Goal: Information Seeking & Learning: Learn about a topic

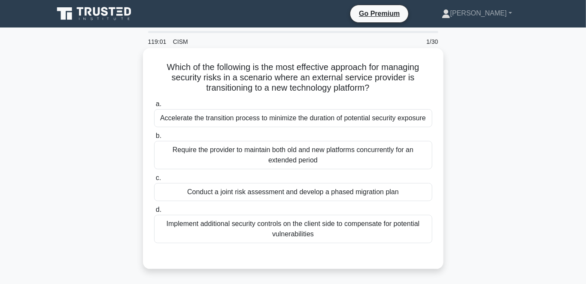
click at [249, 158] on div "Require the provider to maintain both old and new platforms concurrently for an…" at bounding box center [293, 155] width 278 height 28
click at [154, 139] on input "b. Require the provider to maintain both old and new platforms concurrently for…" at bounding box center [154, 136] width 0 height 6
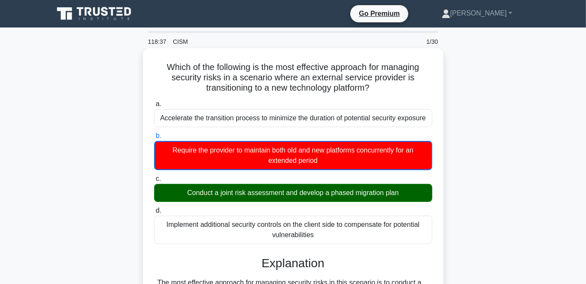
drag, startPoint x: 167, startPoint y: 65, endPoint x: 414, endPoint y: 233, distance: 299.1
copy div "a. Accelerate the transition process to minimize the duration of potential secu…"
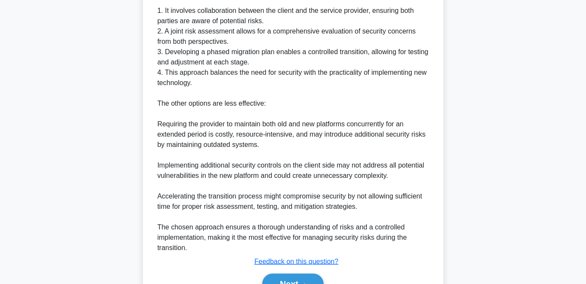
scroll to position [358, 0]
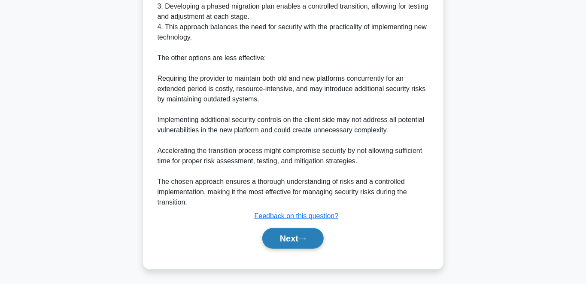
click at [294, 245] on button "Next" at bounding box center [292, 238] width 61 height 21
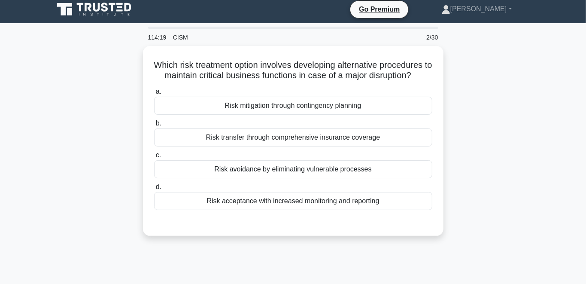
scroll to position [0, 0]
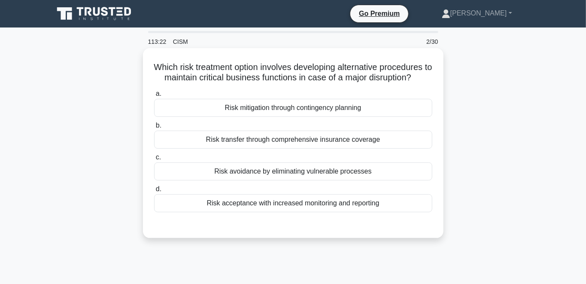
click at [251, 115] on div "Risk mitigation through contingency planning" at bounding box center [293, 108] width 278 height 18
click at [154, 97] on input "a. Risk mitigation through contingency planning" at bounding box center [154, 94] width 0 height 6
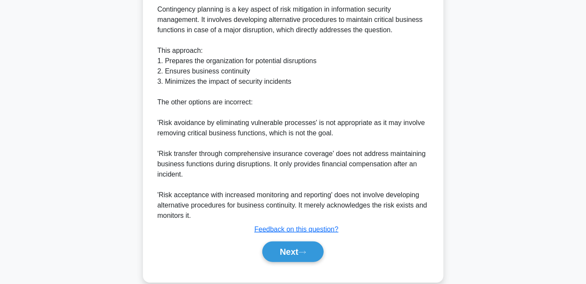
scroll to position [275, 0]
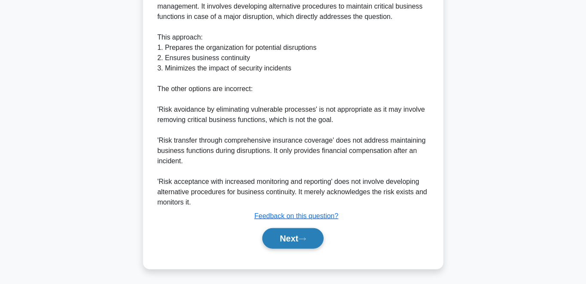
click at [277, 236] on button "Next" at bounding box center [292, 238] width 61 height 21
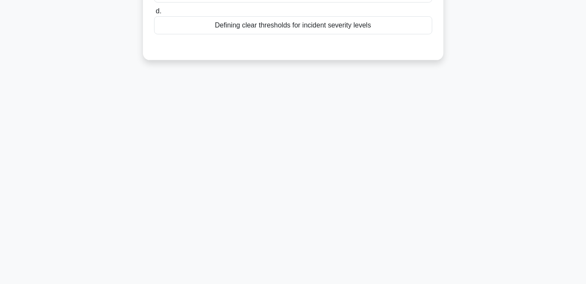
scroll to position [0, 0]
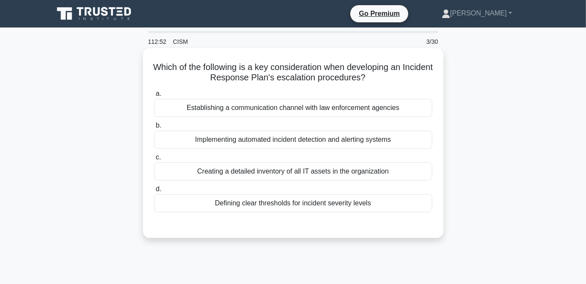
click at [236, 207] on div "Defining clear thresholds for incident severity levels" at bounding box center [293, 203] width 278 height 18
click at [154, 192] on input "d. Defining clear thresholds for incident severity levels" at bounding box center [154, 189] width 0 height 6
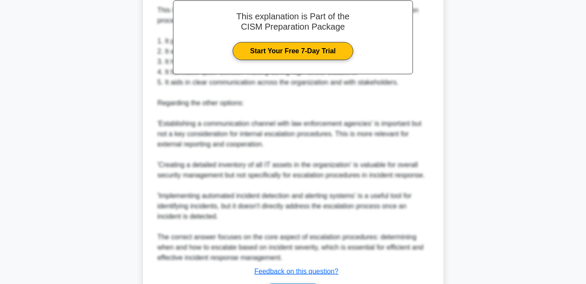
scroll to position [272, 0]
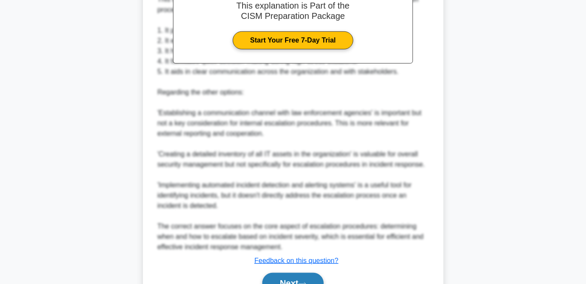
click at [280, 274] on button "Next" at bounding box center [292, 283] width 61 height 21
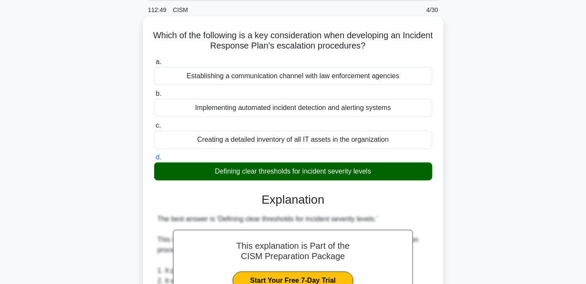
scroll to position [0, 0]
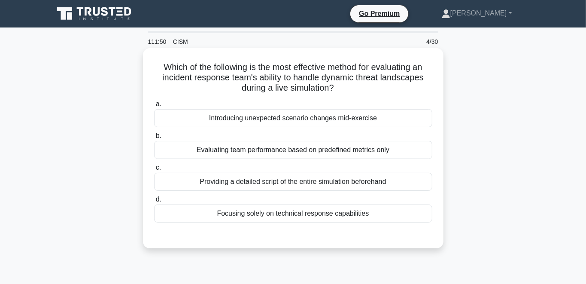
click at [239, 119] on div "Introducing unexpected scenario changes mid-exercise" at bounding box center [293, 118] width 278 height 18
click at [154, 107] on input "a. Introducing unexpected scenario changes mid-exercise" at bounding box center [154, 104] width 0 height 6
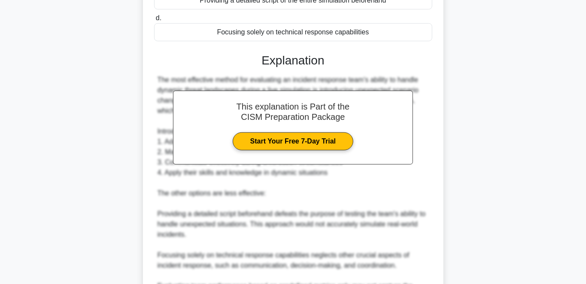
scroll to position [316, 0]
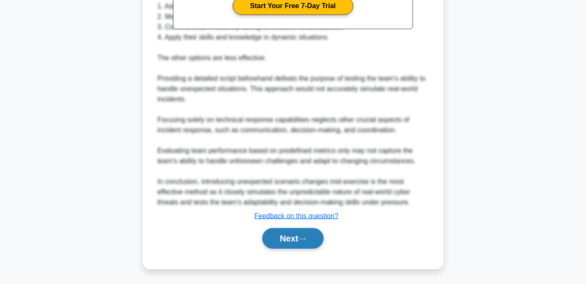
click at [288, 233] on button "Next" at bounding box center [292, 238] width 61 height 21
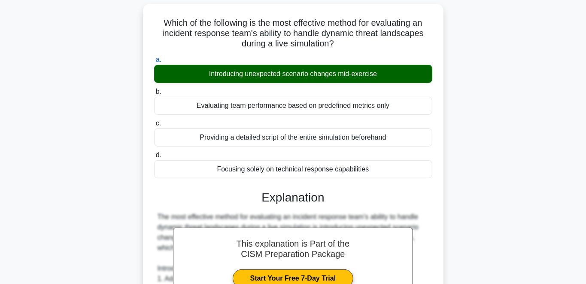
scroll to position [0, 0]
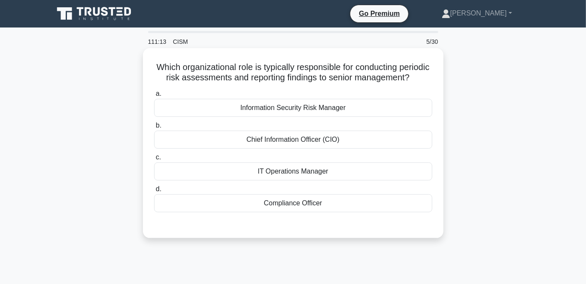
click at [279, 108] on div "Information Security Risk Manager" at bounding box center [293, 108] width 278 height 18
click at [154, 97] on input "a. Information Security Risk Manager" at bounding box center [154, 94] width 0 height 6
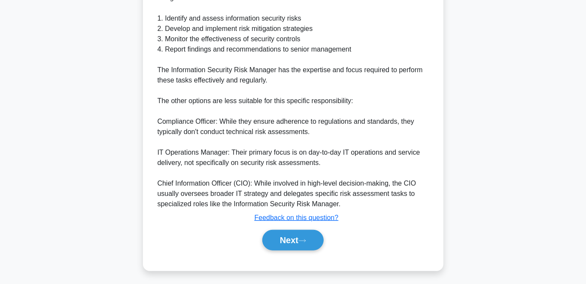
scroll to position [275, 0]
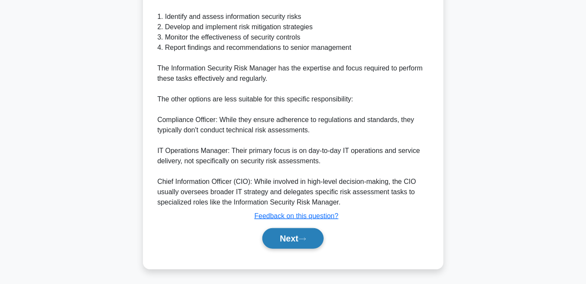
click at [286, 239] on button "Next" at bounding box center [292, 238] width 61 height 21
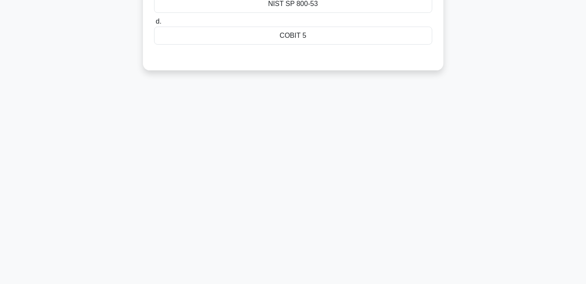
scroll to position [0, 0]
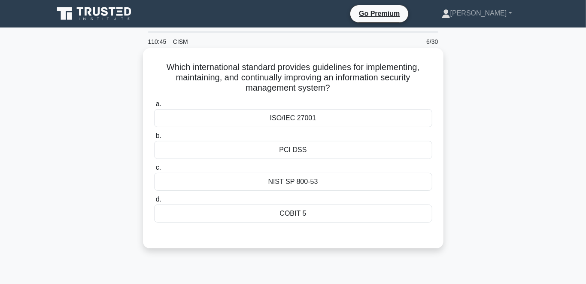
click at [318, 118] on div "ISO/IEC 27001" at bounding box center [293, 118] width 278 height 18
click at [154, 107] on input "a. ISO/IEC 27001" at bounding box center [154, 104] width 0 height 6
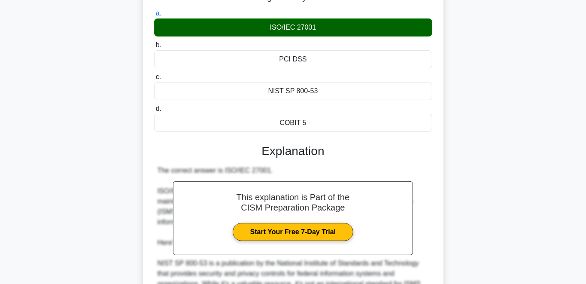
scroll to position [272, 0]
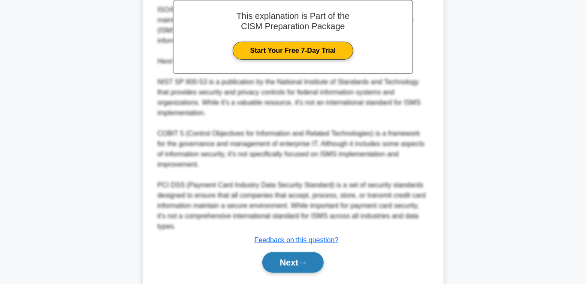
click at [283, 258] on button "Next" at bounding box center [292, 262] width 61 height 21
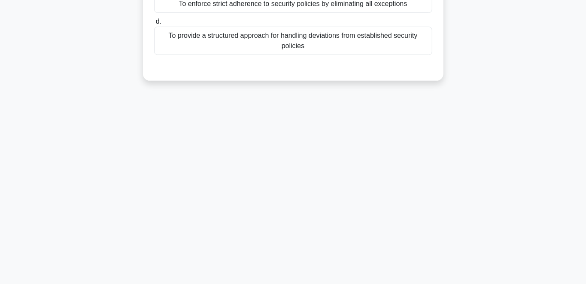
scroll to position [0, 0]
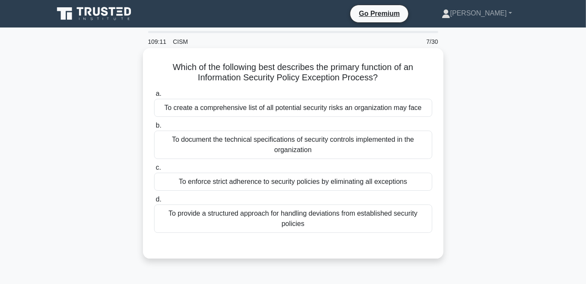
drag, startPoint x: 308, startPoint y: 236, endPoint x: 317, endPoint y: 223, distance: 15.5
click at [309, 236] on div "a. To create a comprehensive list of all potential security risks an organizati…" at bounding box center [293, 167] width 280 height 161
click at [317, 223] on div "To provide a structured approach for handling deviations from established secur…" at bounding box center [293, 218] width 278 height 28
click at [154, 202] on input "d. To provide a structured approach for handling deviations from established se…" at bounding box center [154, 200] width 0 height 6
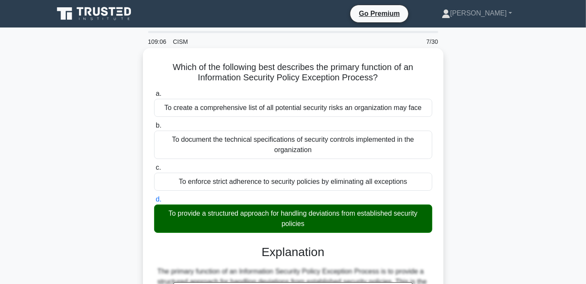
drag, startPoint x: 173, startPoint y: 65, endPoint x: 379, endPoint y: 224, distance: 260.7
copy div "a. To create a comprehensive list of all potential security risks an organizati…"
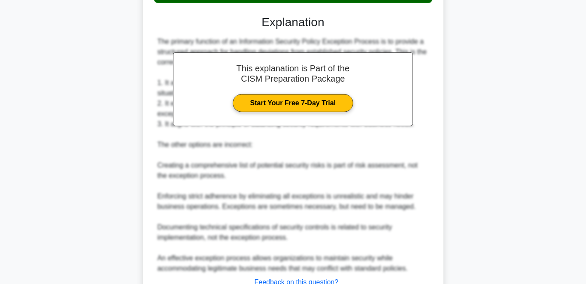
scroll to position [296, 0]
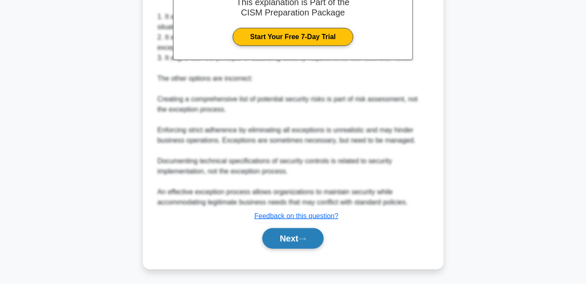
click at [299, 241] on button "Next" at bounding box center [292, 238] width 61 height 21
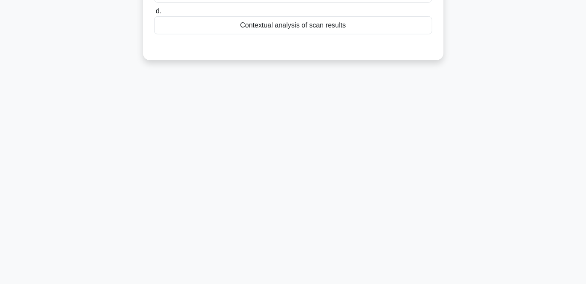
scroll to position [0, 0]
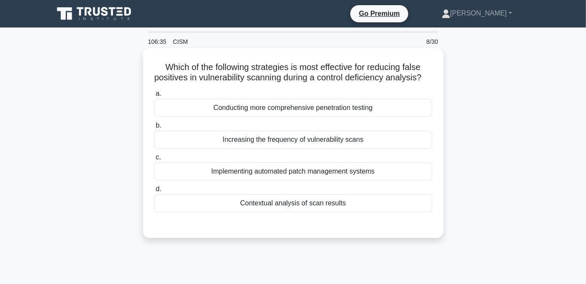
click at [426, 170] on div "Implementing automated patch management systems" at bounding box center [293, 171] width 278 height 18
click at [154, 160] on input "c. Implementing automated patch management systems" at bounding box center [154, 157] width 0 height 6
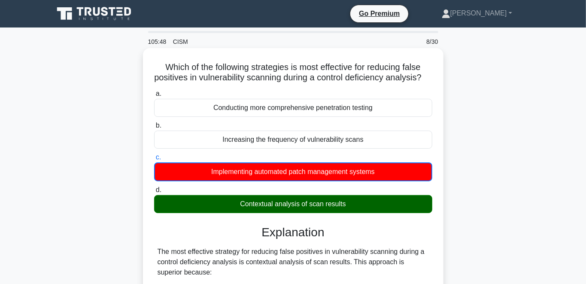
drag, startPoint x: 166, startPoint y: 66, endPoint x: 368, endPoint y: 201, distance: 242.9
copy div "a. Conducting more comprehensive penetration testing b. Increasing the frequenc…"
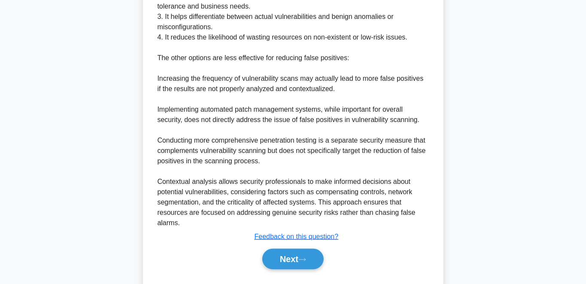
scroll to position [338, 0]
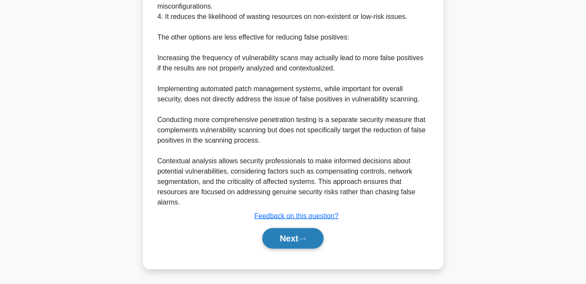
click at [291, 234] on button "Next" at bounding box center [292, 238] width 61 height 21
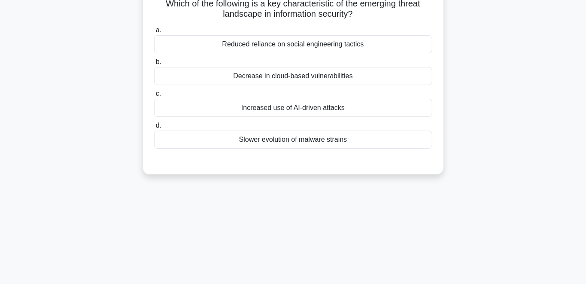
scroll to position [0, 0]
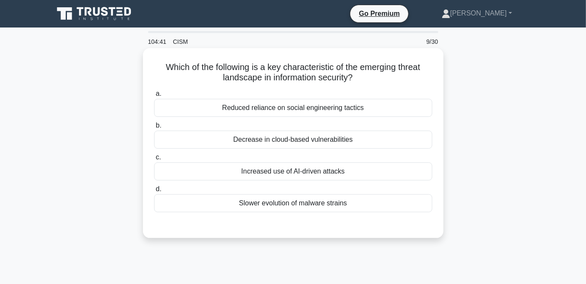
click at [299, 116] on div "Reduced reliance on social engineering tactics" at bounding box center [293, 108] width 278 height 18
click at [154, 97] on input "a. Reduced reliance on social engineering tactics" at bounding box center [154, 94] width 0 height 6
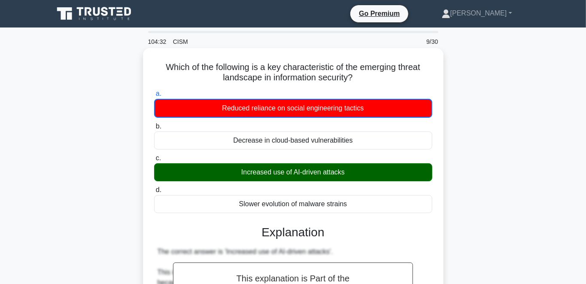
drag, startPoint x: 164, startPoint y: 66, endPoint x: 362, endPoint y: 204, distance: 241.7
copy div "a. Reduced reliance on social engineering tactics b. Decrease in cloud-based vu…"
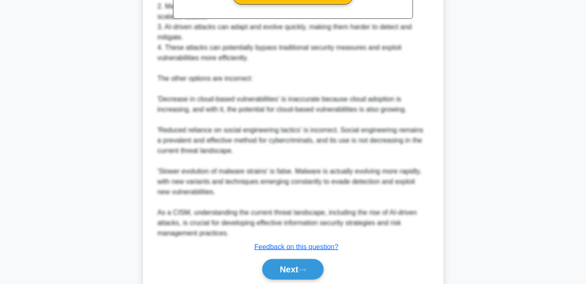
scroll to position [348, 0]
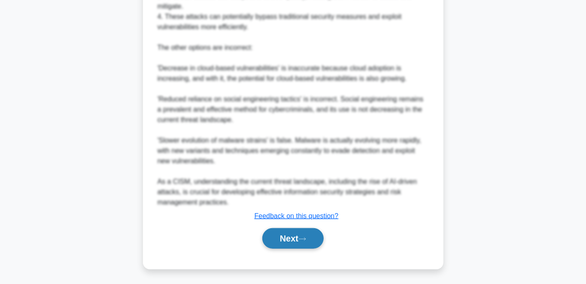
click at [297, 242] on button "Next" at bounding box center [292, 238] width 61 height 21
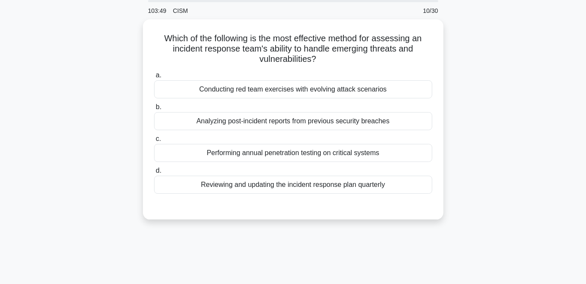
scroll to position [0, 0]
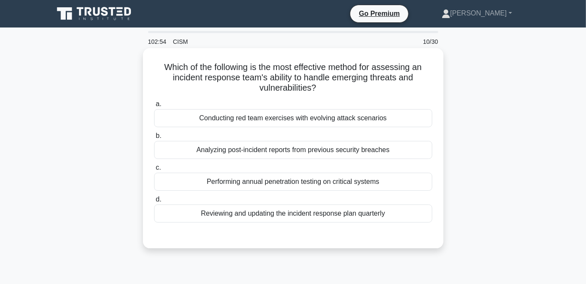
click at [289, 116] on div "Conducting red team exercises with evolving attack scenarios" at bounding box center [293, 118] width 278 height 18
click at [154, 107] on input "a. Conducting red team exercises with evolving attack scenarios" at bounding box center [154, 104] width 0 height 6
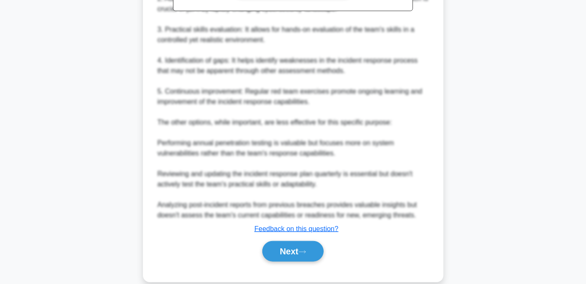
scroll to position [347, 0]
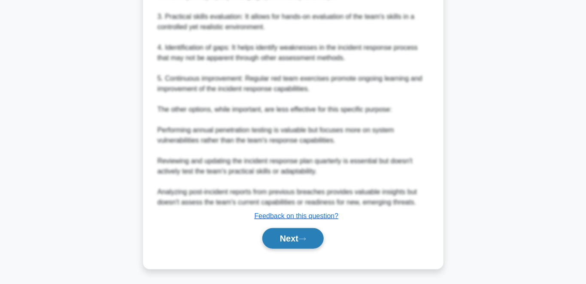
click at [279, 233] on button "Next" at bounding box center [292, 238] width 61 height 21
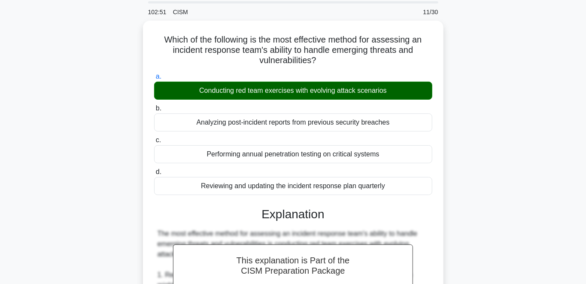
scroll to position [0, 0]
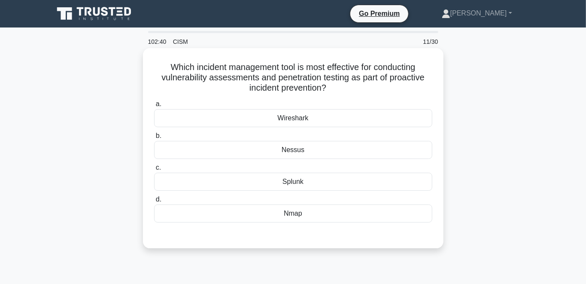
click at [304, 150] on div "Nessus" at bounding box center [293, 150] width 278 height 18
click at [154, 139] on input "b. Nessus" at bounding box center [154, 136] width 0 height 6
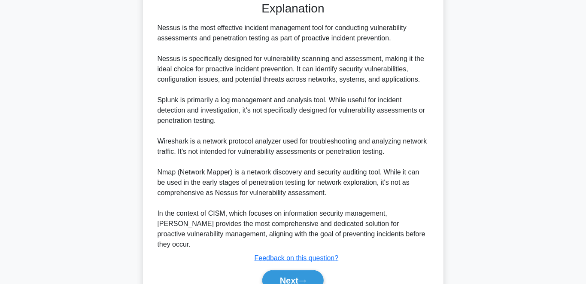
scroll to position [265, 0]
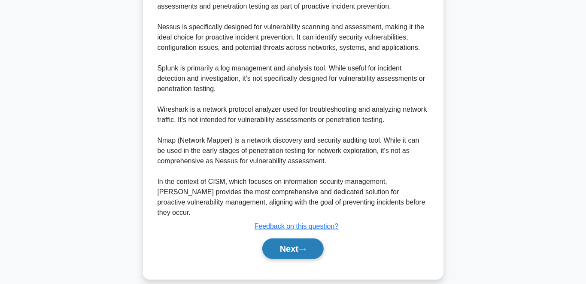
click at [293, 238] on button "Next" at bounding box center [292, 248] width 61 height 21
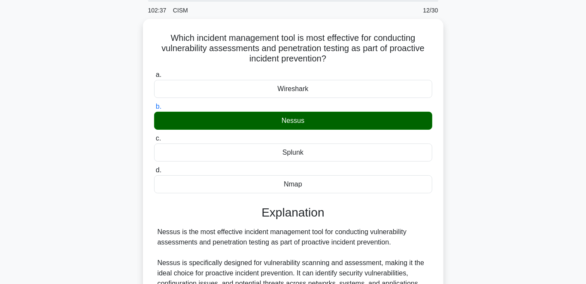
scroll to position [0, 0]
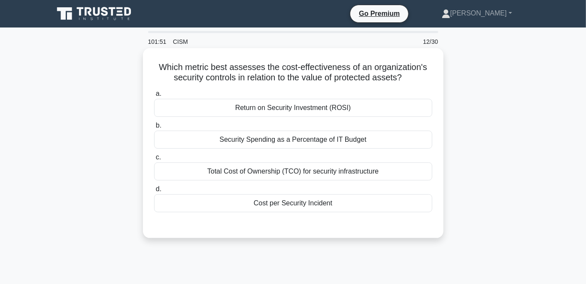
click at [302, 109] on div "Return on Security Investment (ROSI)" at bounding box center [293, 108] width 278 height 18
click at [154, 97] on input "a. Return on Security Investment (ROSI)" at bounding box center [154, 94] width 0 height 6
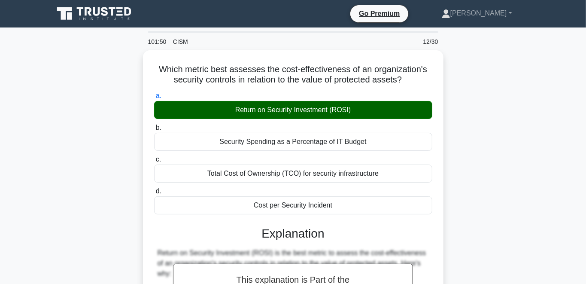
scroll to position [254, 0]
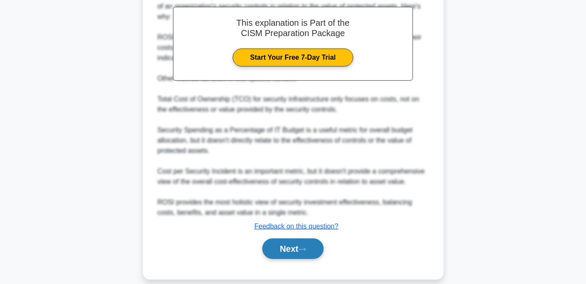
click at [281, 241] on button "Next" at bounding box center [292, 248] width 61 height 21
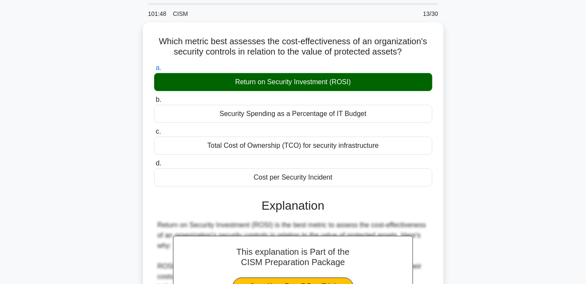
scroll to position [0, 0]
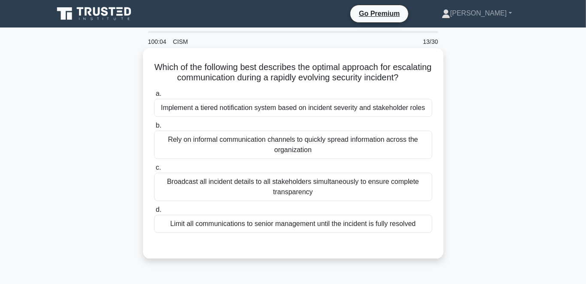
click at [251, 108] on div "Implement a tiered notification system based on incident severity and stakehold…" at bounding box center [293, 108] width 278 height 18
click at [154, 97] on input "a. Implement a tiered notification system based on incident severity and stakeh…" at bounding box center [154, 94] width 0 height 6
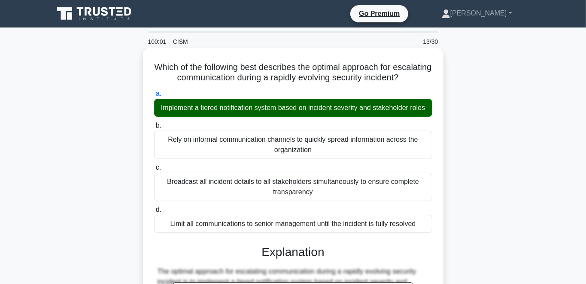
drag, startPoint x: 194, startPoint y: 143, endPoint x: 208, endPoint y: 143, distance: 14.2
click at [208, 143] on div "Rely on informal communication channels to quickly spread information across th…" at bounding box center [293, 144] width 278 height 28
click at [209, 149] on div "Rely on informal communication channels to quickly spread information across th…" at bounding box center [293, 144] width 278 height 28
click at [154, 128] on input "b. Rely on informal communication channels to quickly spread information across…" at bounding box center [154, 126] width 0 height 6
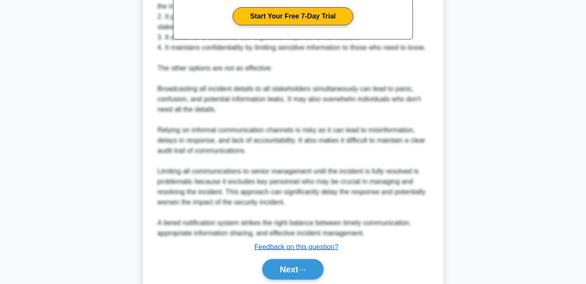
scroll to position [358, 0]
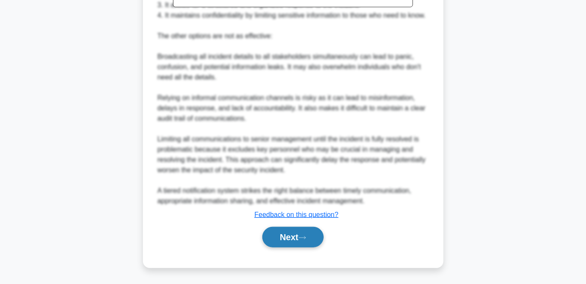
click at [280, 240] on button "Next" at bounding box center [292, 237] width 61 height 21
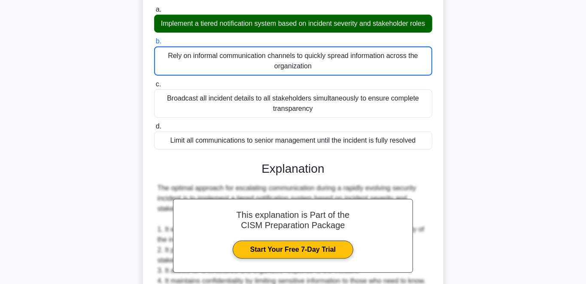
scroll to position [0, 0]
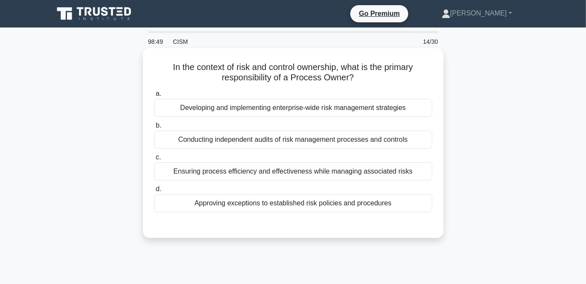
click at [267, 111] on div "Developing and implementing enterprise-wide risk management strategies" at bounding box center [293, 108] width 278 height 18
click at [154, 97] on input "a. Developing and implementing enterprise-wide risk management strategies" at bounding box center [154, 94] width 0 height 6
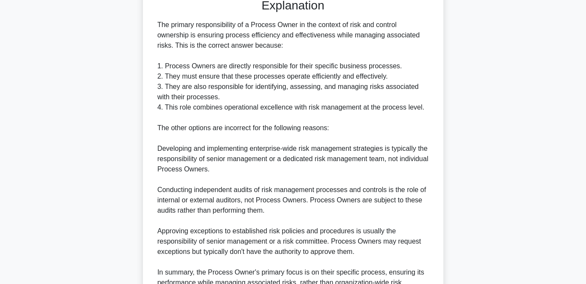
scroll to position [272, 0]
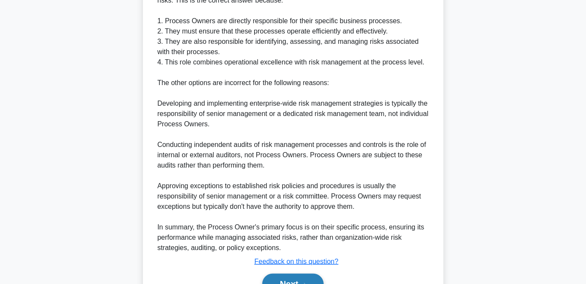
click at [288, 281] on button "Next" at bounding box center [292, 283] width 61 height 21
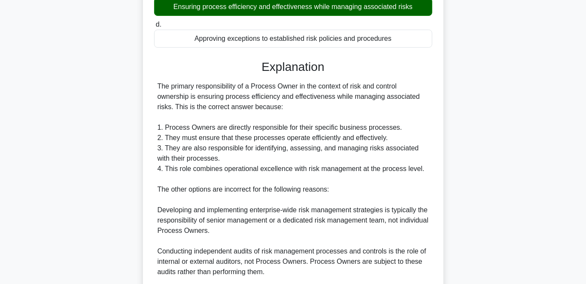
scroll to position [0, 0]
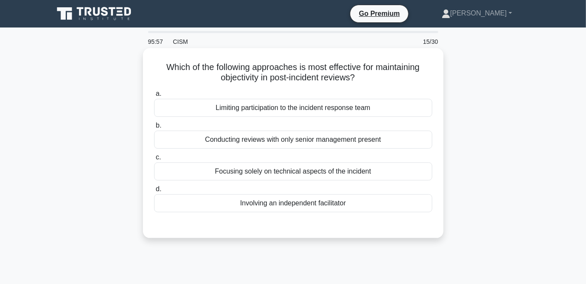
click at [254, 105] on div "Limiting participation to the incident response team" at bounding box center [293, 108] width 278 height 18
click at [154, 97] on input "a. Limiting participation to the incident response team" at bounding box center [154, 94] width 0 height 6
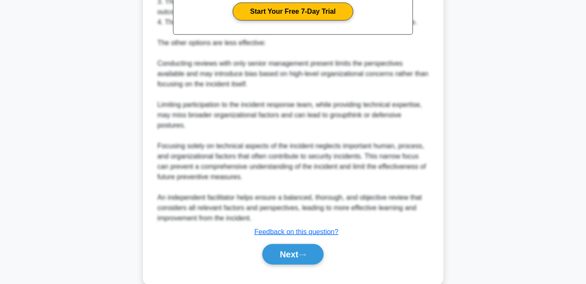
scroll to position [317, 0]
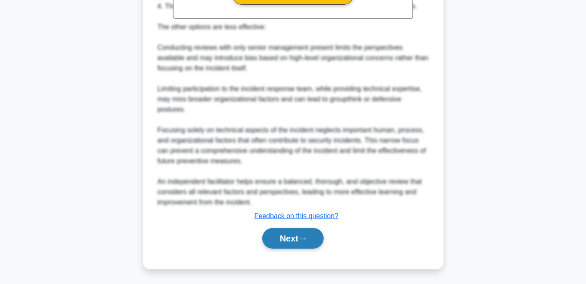
click at [276, 240] on button "Next" at bounding box center [292, 238] width 61 height 21
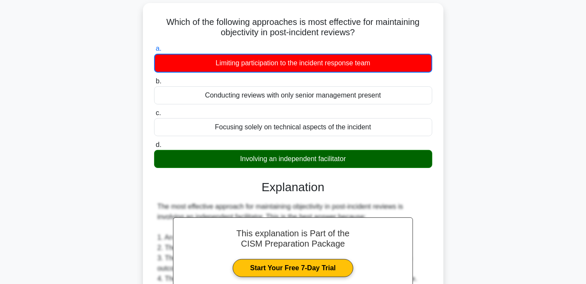
scroll to position [0, 0]
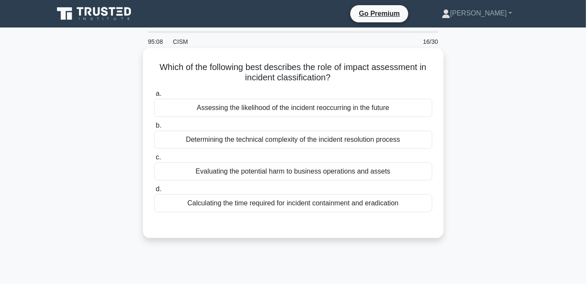
click at [291, 172] on div "Evaluating the potential harm to business operations and assets" at bounding box center [293, 171] width 278 height 18
click at [154, 160] on input "c. Evaluating the potential harm to business operations and assets" at bounding box center [154, 157] width 0 height 6
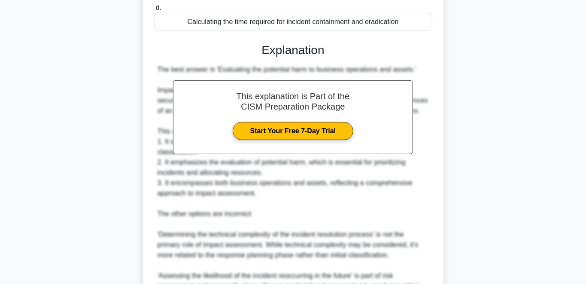
scroll to position [316, 0]
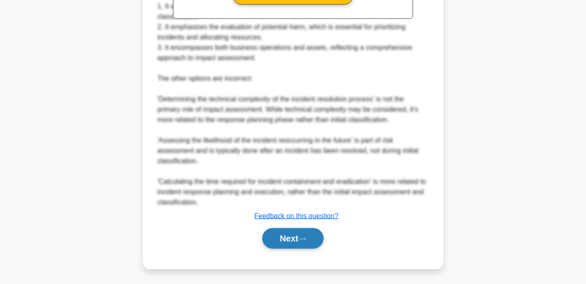
click at [295, 242] on button "Next" at bounding box center [292, 238] width 61 height 21
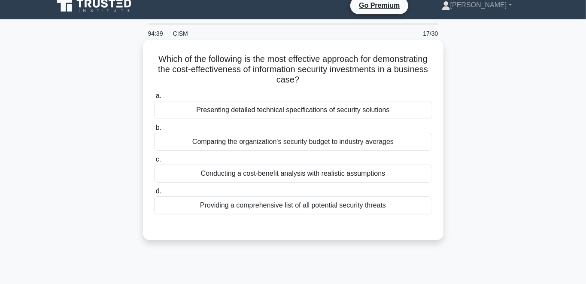
scroll to position [0, 0]
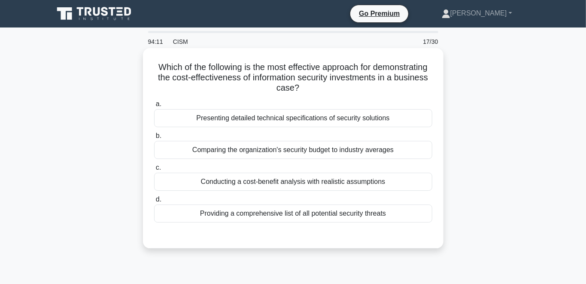
click at [273, 182] on div "Conducting a cost-benefit analysis with realistic assumptions" at bounding box center [293, 182] width 278 height 18
click at [154, 170] on input "c. Conducting a cost-benefit analysis with realistic assumptions" at bounding box center [154, 168] width 0 height 6
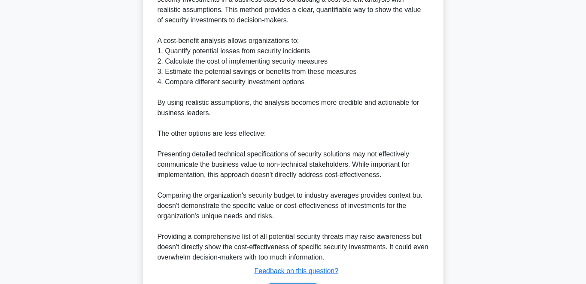
scroll to position [327, 0]
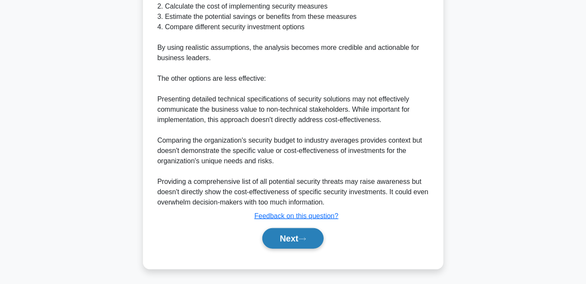
click at [280, 239] on button "Next" at bounding box center [292, 238] width 61 height 21
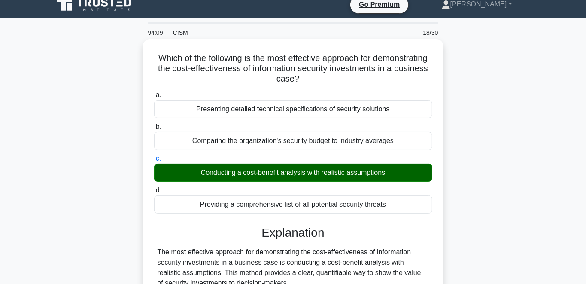
scroll to position [0, 0]
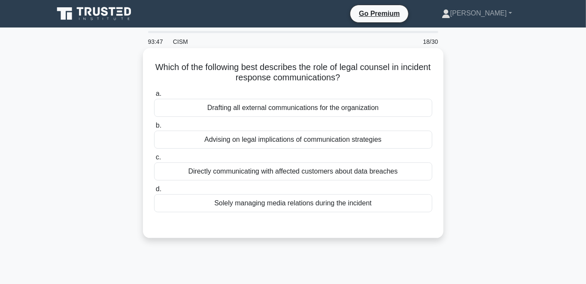
click at [327, 143] on div "Advising on legal implications of communication strategies" at bounding box center [293, 139] width 278 height 18
click at [154, 128] on input "b. Advising on legal implications of communication strategies" at bounding box center [154, 126] width 0 height 6
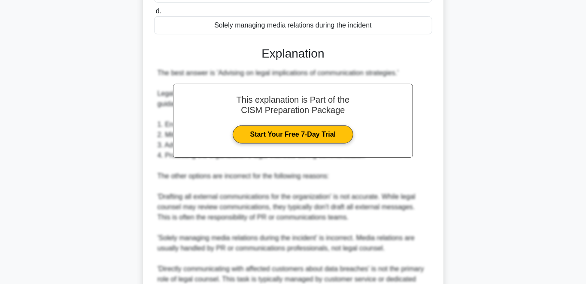
scroll to position [265, 0]
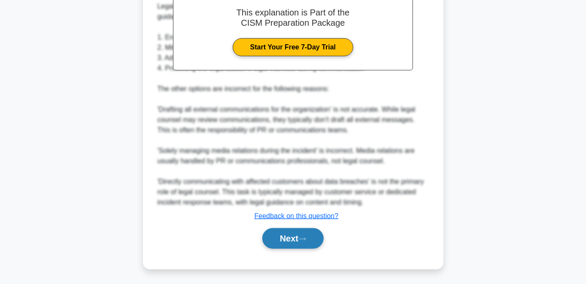
click at [279, 234] on button "Next" at bounding box center [292, 238] width 61 height 21
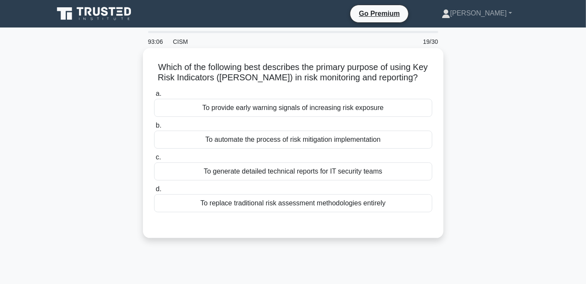
click at [325, 105] on div "To provide early warning signals of increasing risk exposure" at bounding box center [293, 108] width 278 height 18
click at [154, 97] on input "a. To provide early warning signals of increasing risk exposure" at bounding box center [154, 94] width 0 height 6
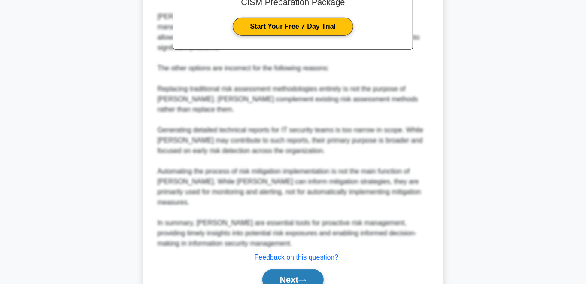
click at [292, 269] on button "Next" at bounding box center [292, 279] width 61 height 21
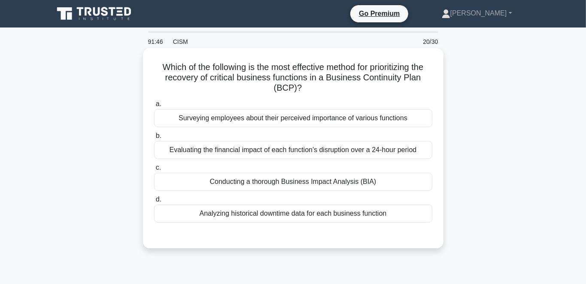
click at [281, 154] on div "Evaluating the financial impact of each function's disruption over a 24-hour pe…" at bounding box center [293, 150] width 278 height 18
click at [154, 139] on input "b. Evaluating the financial impact of each function's disruption over a 24-hour…" at bounding box center [154, 136] width 0 height 6
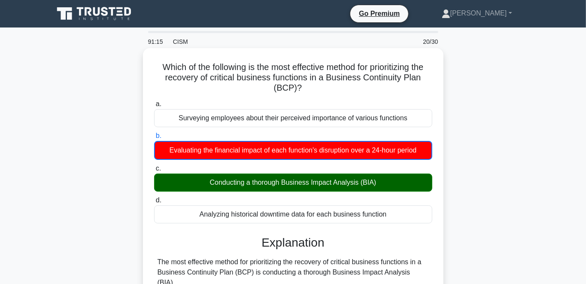
drag, startPoint x: 160, startPoint y: 65, endPoint x: 404, endPoint y: 209, distance: 283.2
copy div "a. Surveying employees about their perceived importance of various functions b.…"
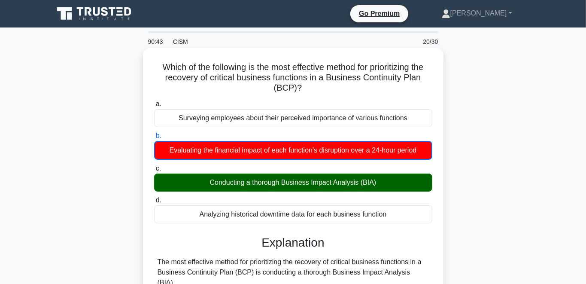
drag, startPoint x: 372, startPoint y: 153, endPoint x: 420, endPoint y: 153, distance: 48.1
click at [420, 153] on div "Evaluating the financial impact of each function's disruption over a 24-hour pe…" at bounding box center [293, 150] width 278 height 19
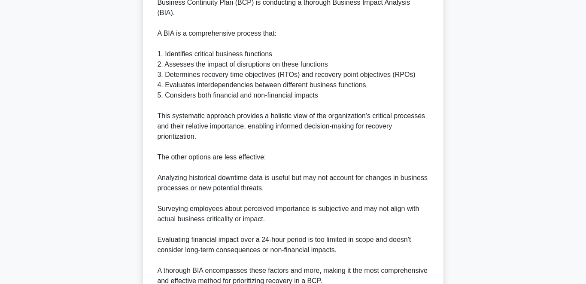
scroll to position [338, 0]
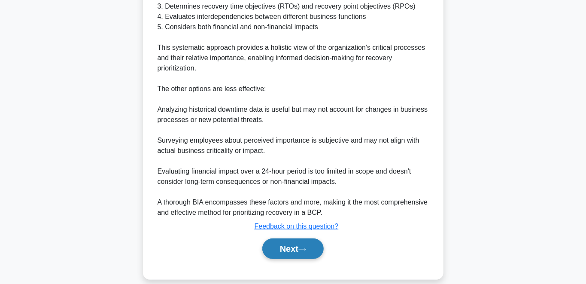
drag, startPoint x: 287, startPoint y: 236, endPoint x: 298, endPoint y: 236, distance: 11.2
click at [287, 238] on button "Next" at bounding box center [292, 248] width 61 height 21
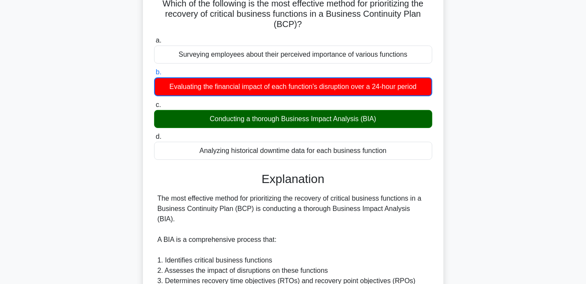
scroll to position [0, 0]
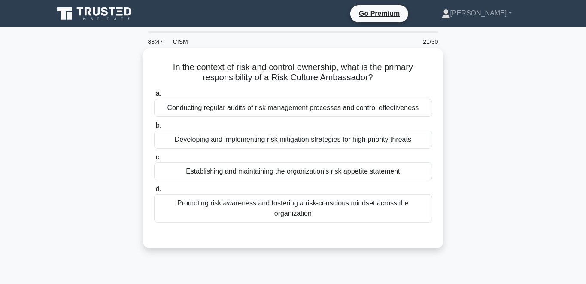
click at [209, 145] on div "Developing and implementing risk mitigation strategies for high-priority threats" at bounding box center [293, 139] width 278 height 18
click at [154, 128] on input "b. Developing and implementing risk mitigation strategies for high-priority thr…" at bounding box center [154, 126] width 0 height 6
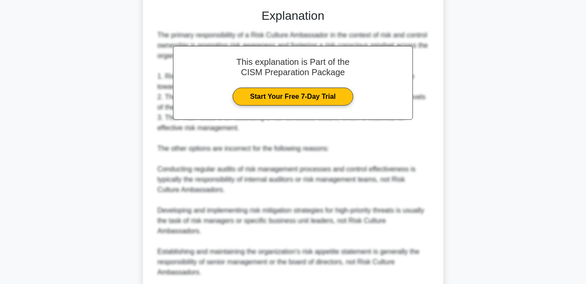
scroll to position [317, 0]
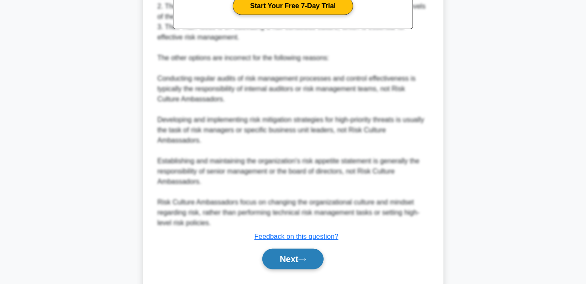
click at [283, 248] on button "Next" at bounding box center [292, 258] width 61 height 21
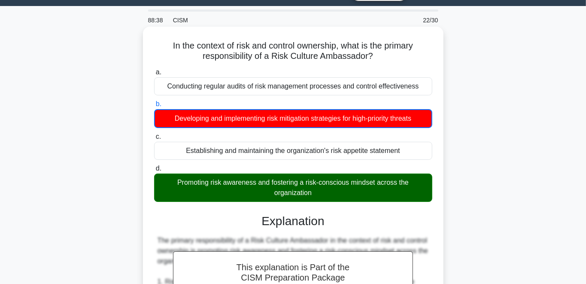
scroll to position [0, 0]
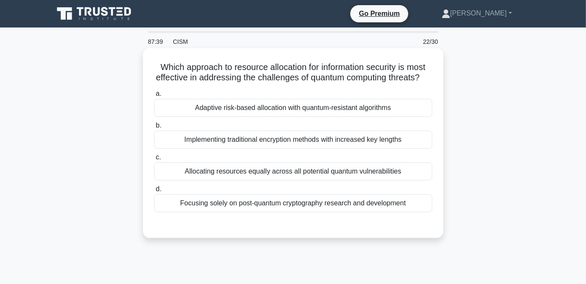
click at [270, 113] on div "Adaptive risk-based allocation with quantum-resistant algorithms" at bounding box center [293, 108] width 278 height 18
click at [154, 97] on input "a. Adaptive risk-based allocation with quantum-resistant algorithms" at bounding box center [154, 94] width 0 height 6
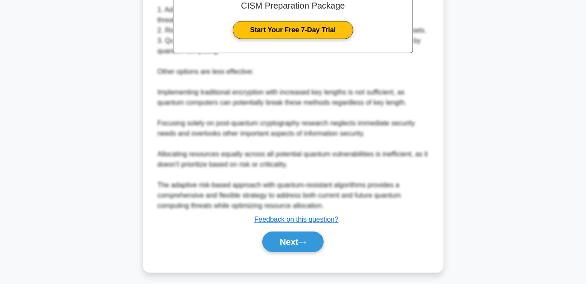
scroll to position [285, 0]
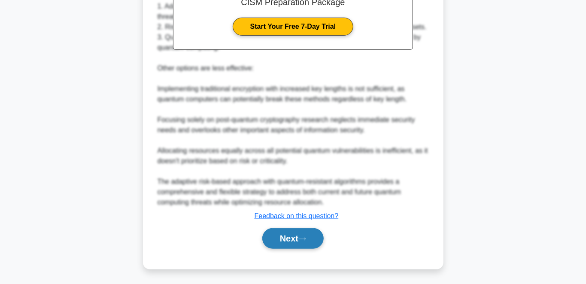
click at [268, 242] on button "Next" at bounding box center [292, 238] width 61 height 21
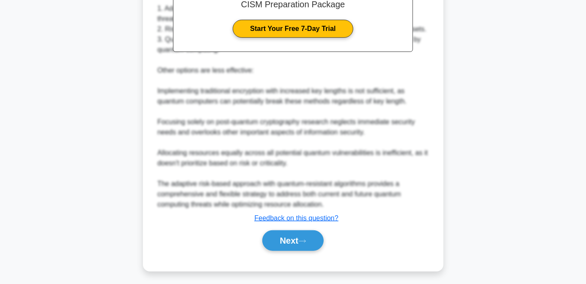
scroll to position [0, 0]
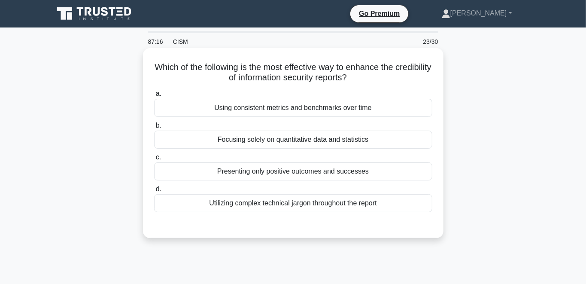
click at [274, 110] on div "Using consistent metrics and benchmarks over time" at bounding box center [293, 108] width 278 height 18
click at [154, 97] on input "a. Using consistent metrics and benchmarks over time" at bounding box center [154, 94] width 0 height 6
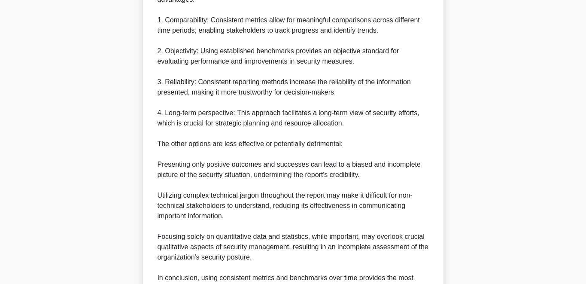
scroll to position [368, 0]
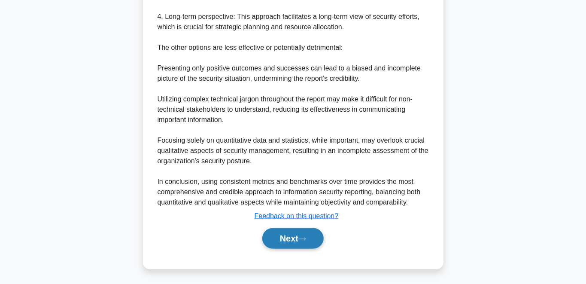
click at [285, 245] on button "Next" at bounding box center [292, 238] width 61 height 21
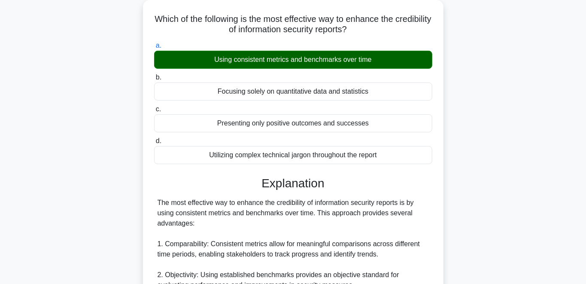
scroll to position [0, 0]
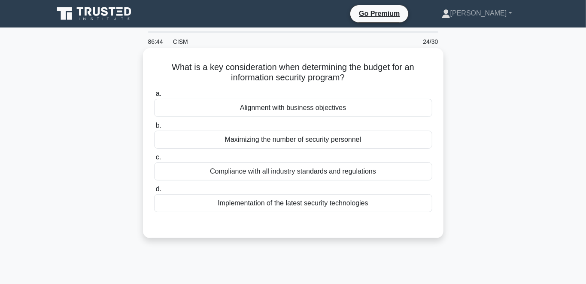
click at [240, 115] on div "Alignment with business objectives" at bounding box center [293, 108] width 278 height 18
click at [154, 97] on input "a. Alignment with business objectives" at bounding box center [154, 94] width 0 height 6
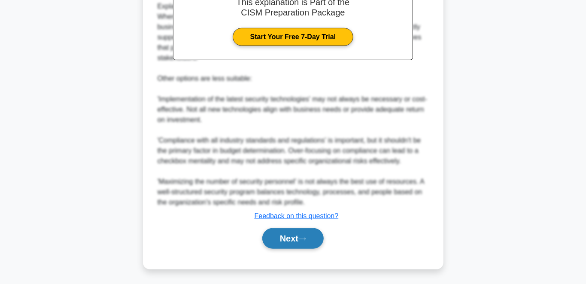
click at [274, 240] on button "Next" at bounding box center [292, 238] width 61 height 21
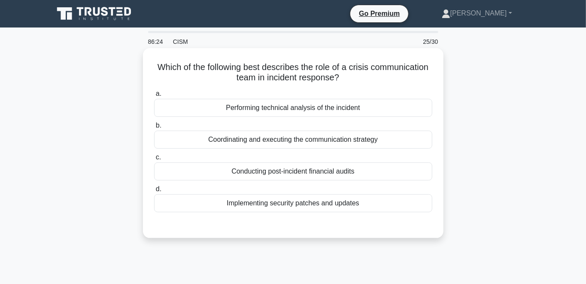
click at [275, 143] on div "Coordinating and executing the communication strategy" at bounding box center [293, 139] width 278 height 18
click at [154, 128] on input "b. Coordinating and executing the communication strategy" at bounding box center [154, 126] width 0 height 6
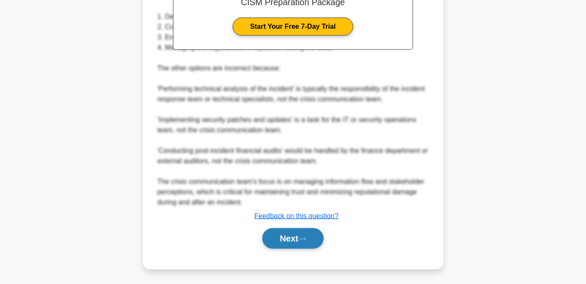
click at [290, 239] on button "Next" at bounding box center [292, 238] width 61 height 21
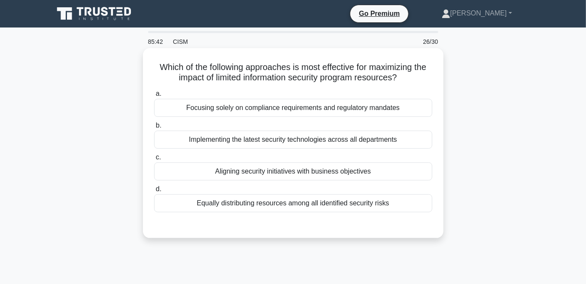
click at [297, 164] on div "Aligning security initiatives with business objectives" at bounding box center [293, 171] width 278 height 18
click at [154, 160] on input "c. Aligning security initiatives with business objectives" at bounding box center [154, 157] width 0 height 6
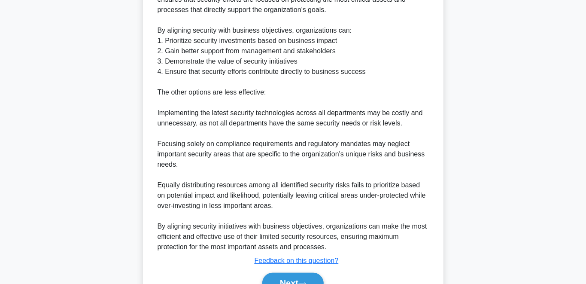
scroll to position [316, 0]
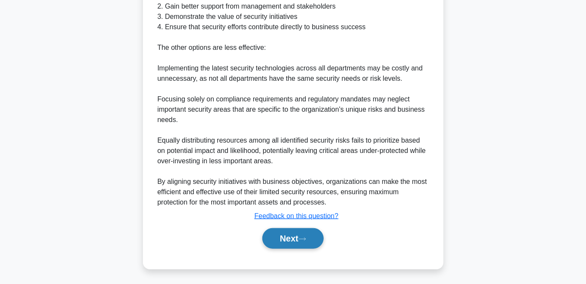
click at [276, 233] on button "Next" at bounding box center [292, 238] width 61 height 21
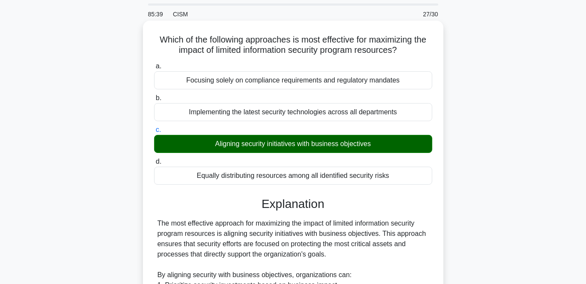
scroll to position [0, 0]
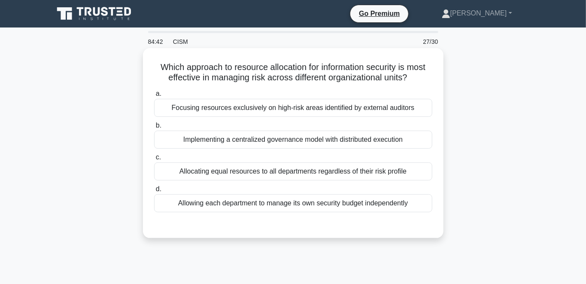
click at [305, 142] on div "Implementing a centralized governance model with distributed execution" at bounding box center [293, 139] width 278 height 18
click at [154, 128] on input "b. Implementing a centralized governance model with distributed execution" at bounding box center [154, 126] width 0 height 6
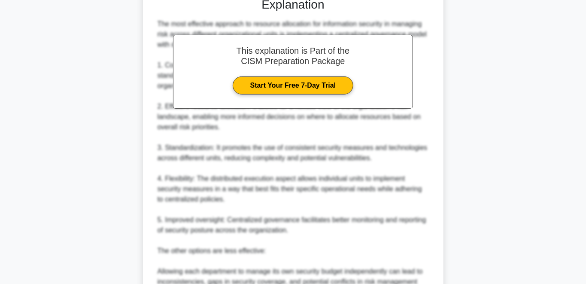
scroll to position [388, 0]
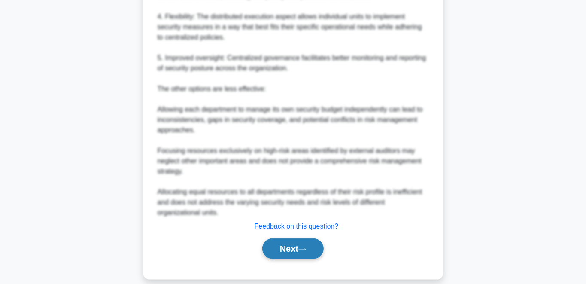
click at [306, 243] on button "Next" at bounding box center [292, 248] width 61 height 21
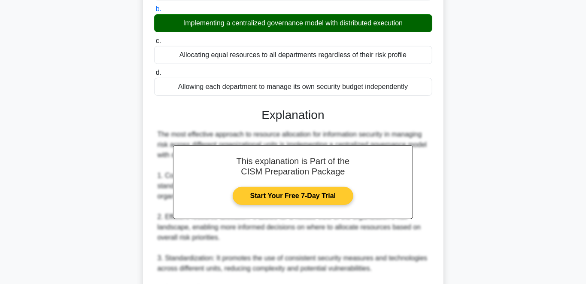
scroll to position [0, 0]
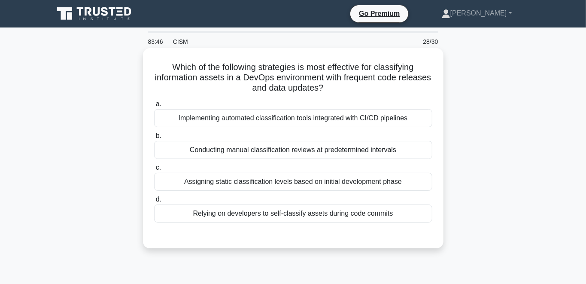
click at [288, 118] on div "Implementing automated classification tools integrated with CI/CD pipelines" at bounding box center [293, 118] width 278 height 18
click at [154, 107] on input "a. Implementing automated classification tools integrated with CI/CD pipelines" at bounding box center [154, 104] width 0 height 6
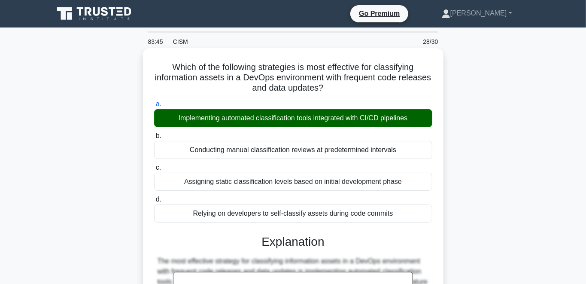
scroll to position [347, 0]
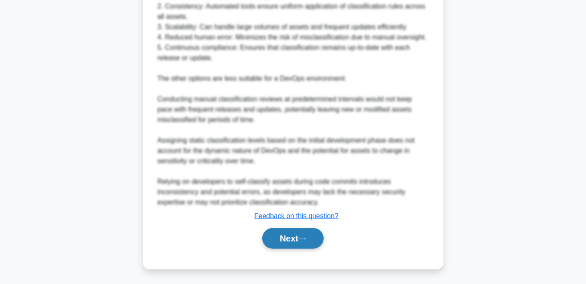
click at [296, 238] on button "Next" at bounding box center [292, 238] width 61 height 21
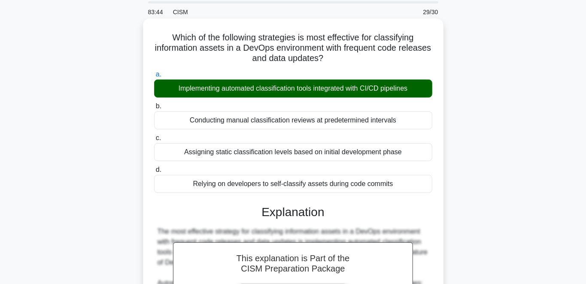
scroll to position [0, 0]
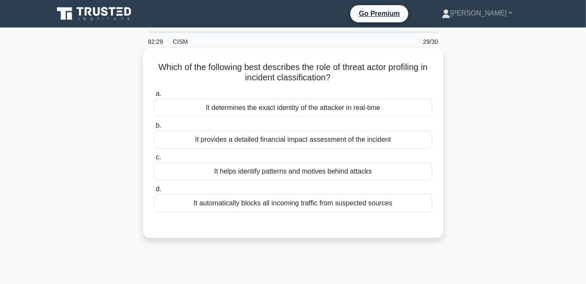
click at [231, 100] on div "It determines the exact identity of the attacker in real-time" at bounding box center [293, 108] width 278 height 18
click at [154, 97] on input "a. It determines the exact identity of the attacker in real-time" at bounding box center [154, 94] width 0 height 6
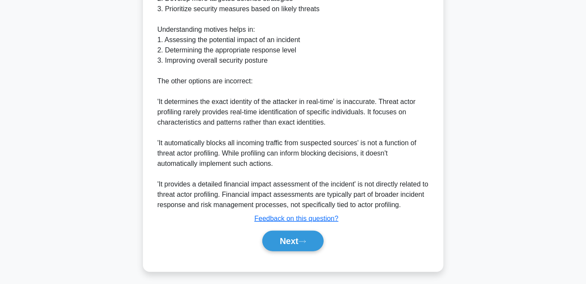
scroll to position [348, 0]
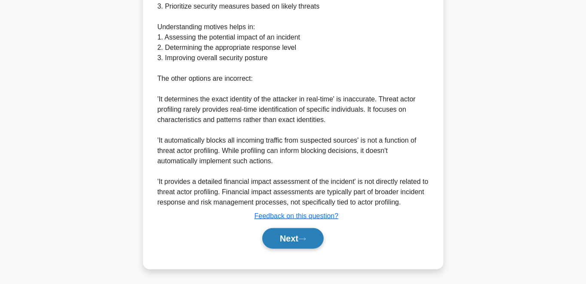
click at [280, 233] on button "Next" at bounding box center [292, 238] width 61 height 21
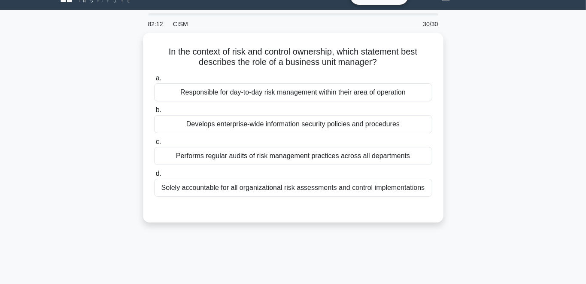
scroll to position [0, 0]
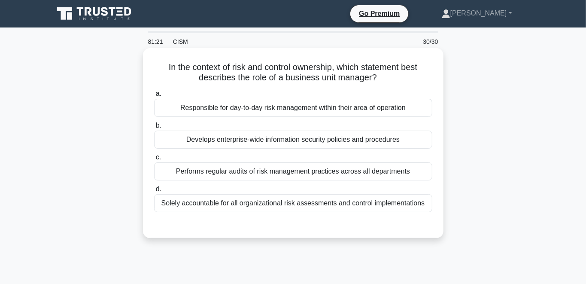
click at [258, 109] on div "Responsible for day-to-day risk management within their area of operation" at bounding box center [293, 108] width 278 height 18
click at [154, 97] on input "a. Responsible for day-to-day risk management within their area of operation" at bounding box center [154, 94] width 0 height 6
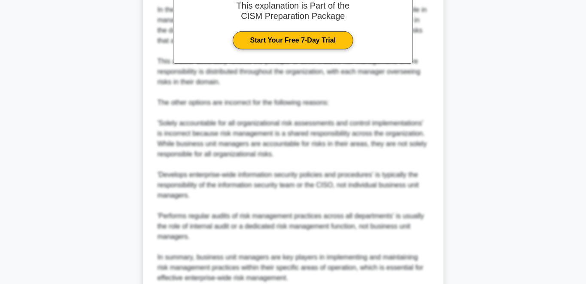
scroll to position [347, 0]
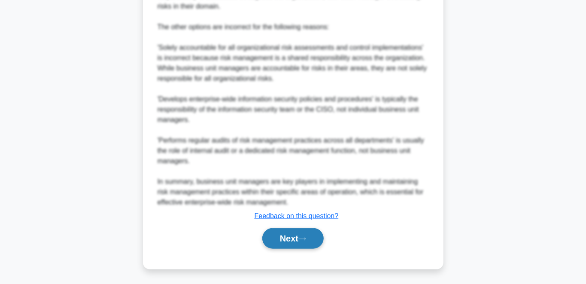
click at [279, 237] on button "Next" at bounding box center [292, 238] width 61 height 21
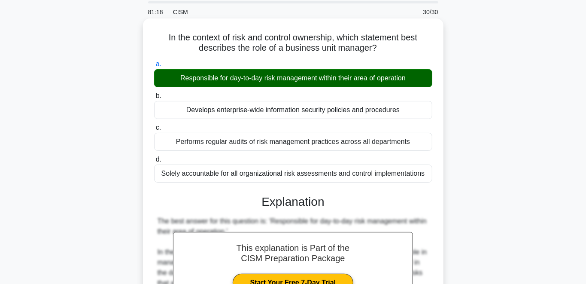
scroll to position [0, 0]
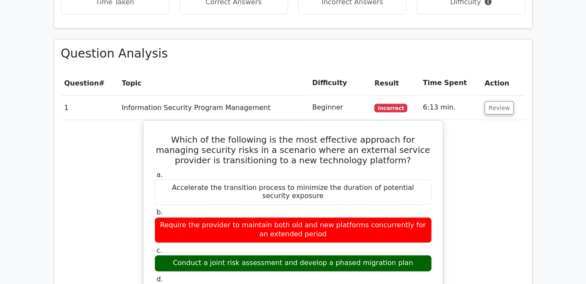
scroll to position [725, 0]
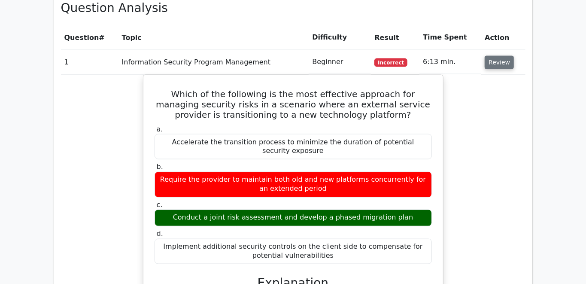
click at [500, 56] on button "Review" at bounding box center [499, 62] width 29 height 13
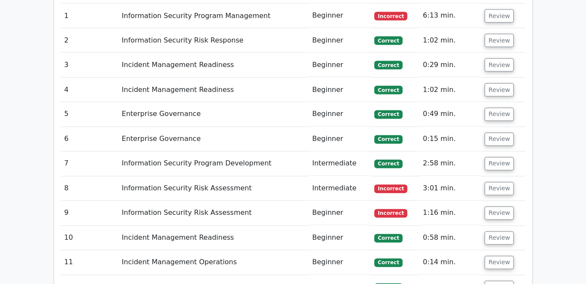
scroll to position [815, 0]
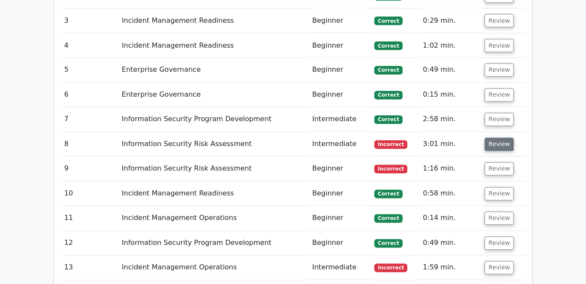
click at [507, 138] on button "Review" at bounding box center [499, 144] width 29 height 13
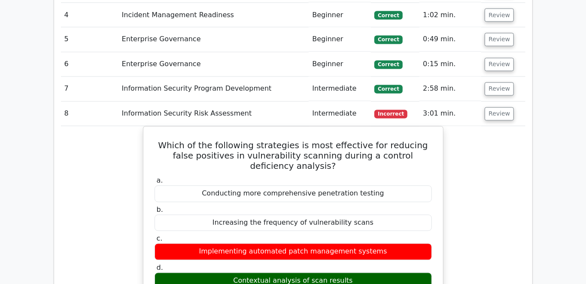
scroll to position [861, 0]
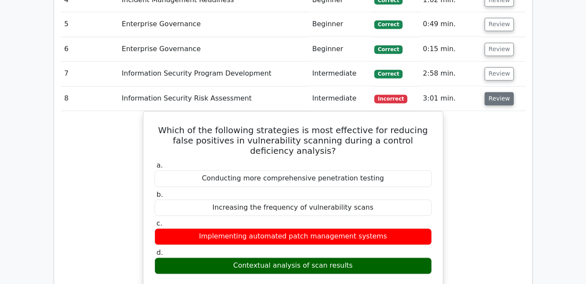
click at [505, 92] on button "Review" at bounding box center [499, 98] width 29 height 13
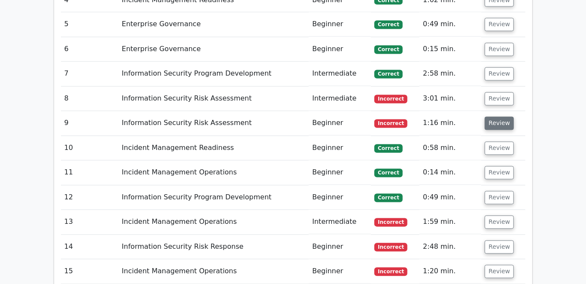
click at [491, 117] on button "Review" at bounding box center [499, 123] width 29 height 13
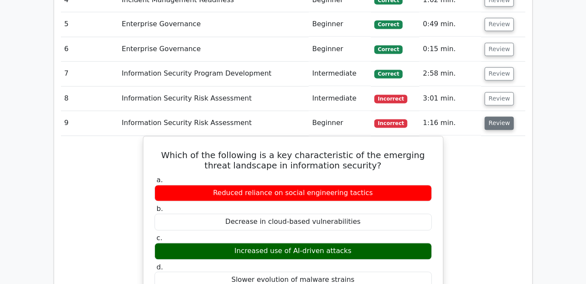
click at [490, 117] on button "Review" at bounding box center [499, 123] width 29 height 13
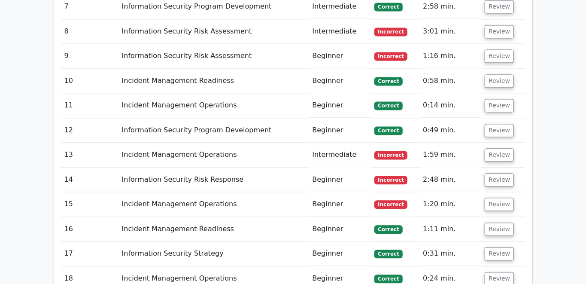
scroll to position [951, 0]
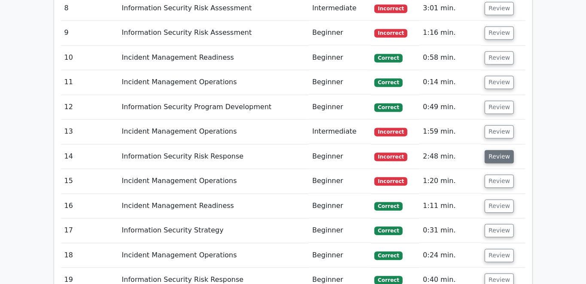
click at [497, 150] on button "Review" at bounding box center [499, 156] width 29 height 13
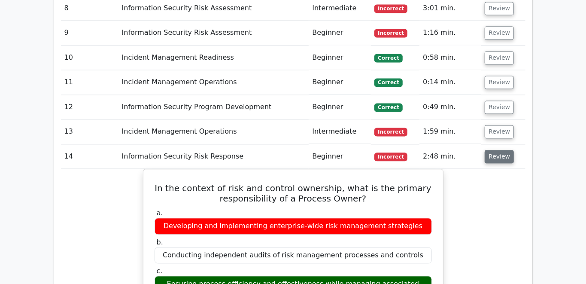
click at [493, 150] on button "Review" at bounding box center [499, 156] width 29 height 13
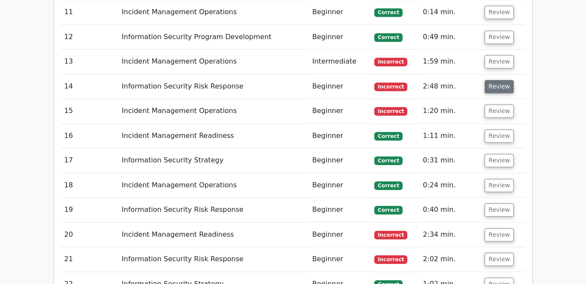
scroll to position [1042, 0]
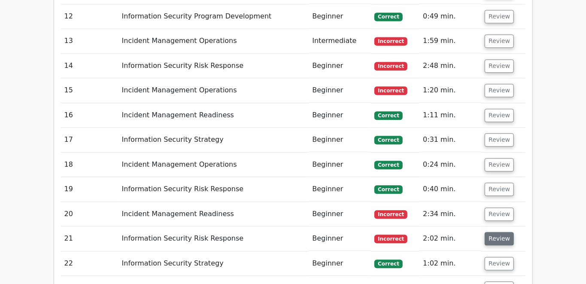
click at [502, 232] on button "Review" at bounding box center [499, 238] width 29 height 13
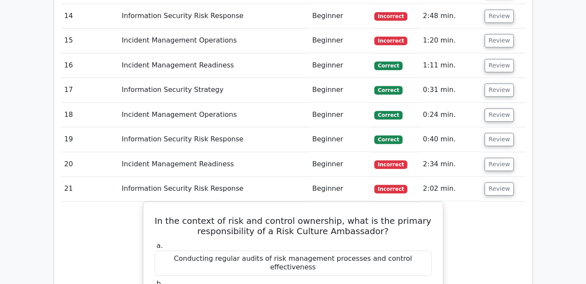
scroll to position [1178, 0]
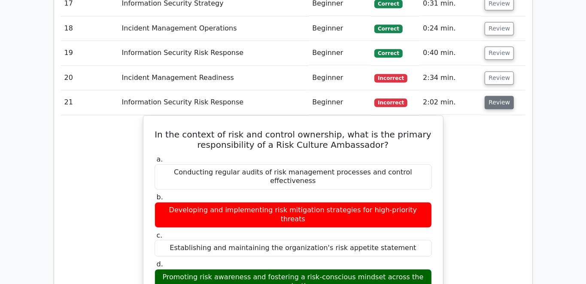
click at [499, 96] on button "Review" at bounding box center [499, 102] width 29 height 13
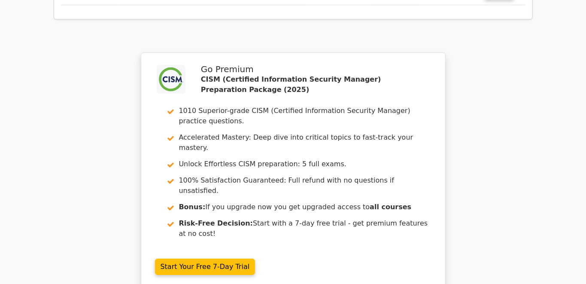
scroll to position [1586, 0]
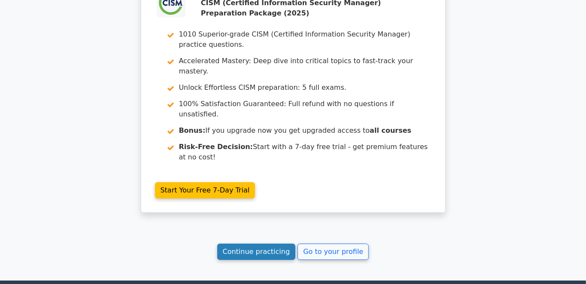
click at [242, 243] on link "Continue practicing" at bounding box center [256, 251] width 79 height 16
